Goal: Navigation & Orientation: Find specific page/section

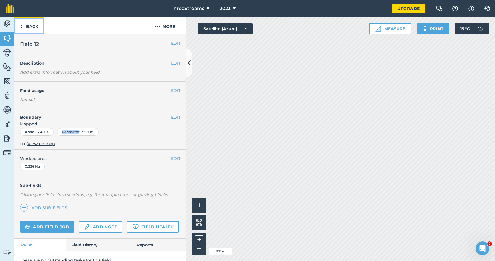
click at [25, 28] on link "Back" at bounding box center [29, 25] width 30 height 17
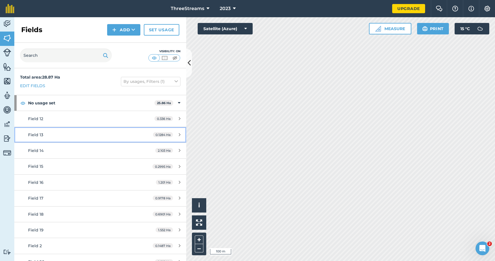
click at [49, 136] on div "Field 13" at bounding box center [82, 134] width 108 height 6
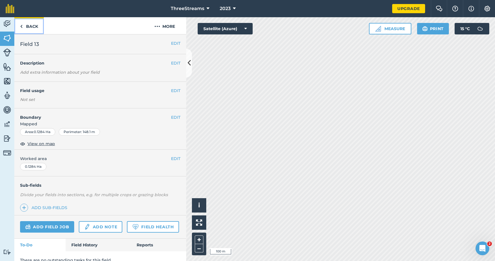
click at [25, 27] on link "Back" at bounding box center [29, 25] width 30 height 17
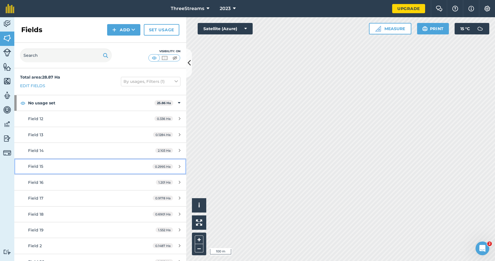
click at [45, 167] on div "Field 15" at bounding box center [82, 166] width 108 height 6
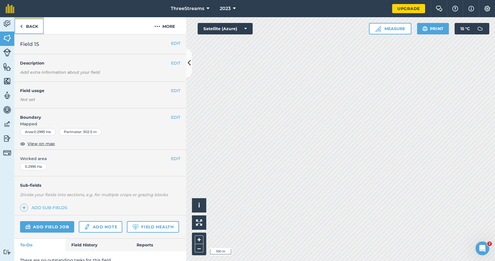
click at [23, 26] on link "Back" at bounding box center [29, 25] width 30 height 17
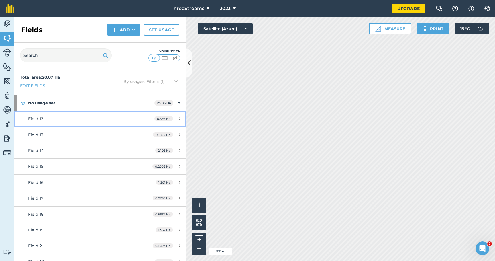
click at [174, 118] on div "0.336 Ha" at bounding box center [168, 118] width 38 height 5
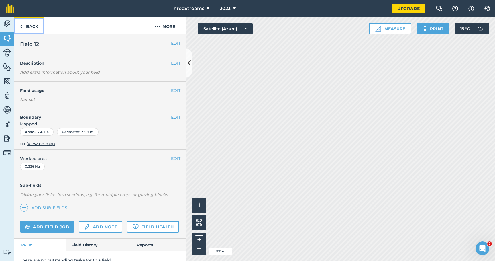
click at [19, 25] on link "Back" at bounding box center [29, 25] width 30 height 17
